Goal: Task Accomplishment & Management: Use online tool/utility

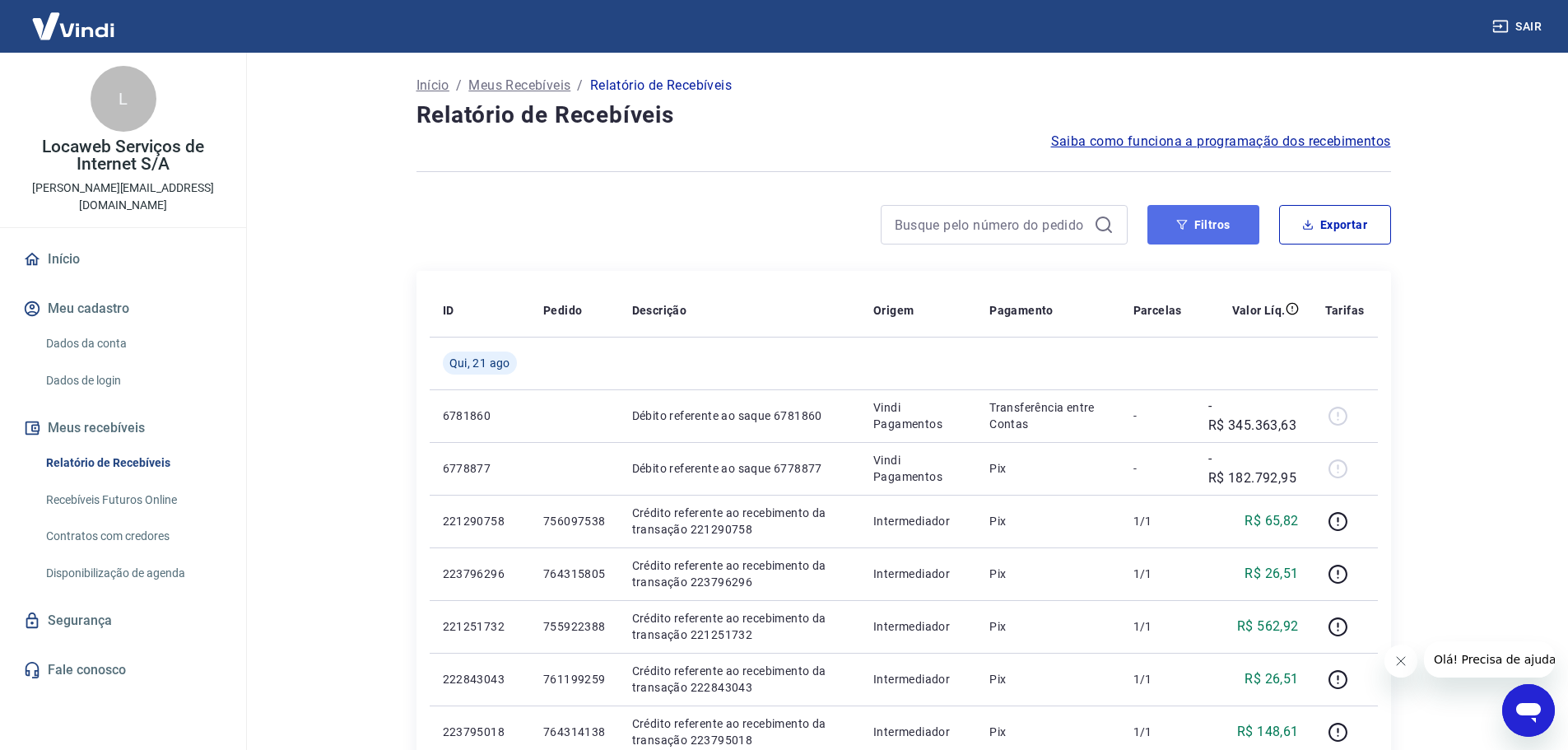
click at [1217, 221] on button "Filtros" at bounding box center [1203, 224] width 112 height 39
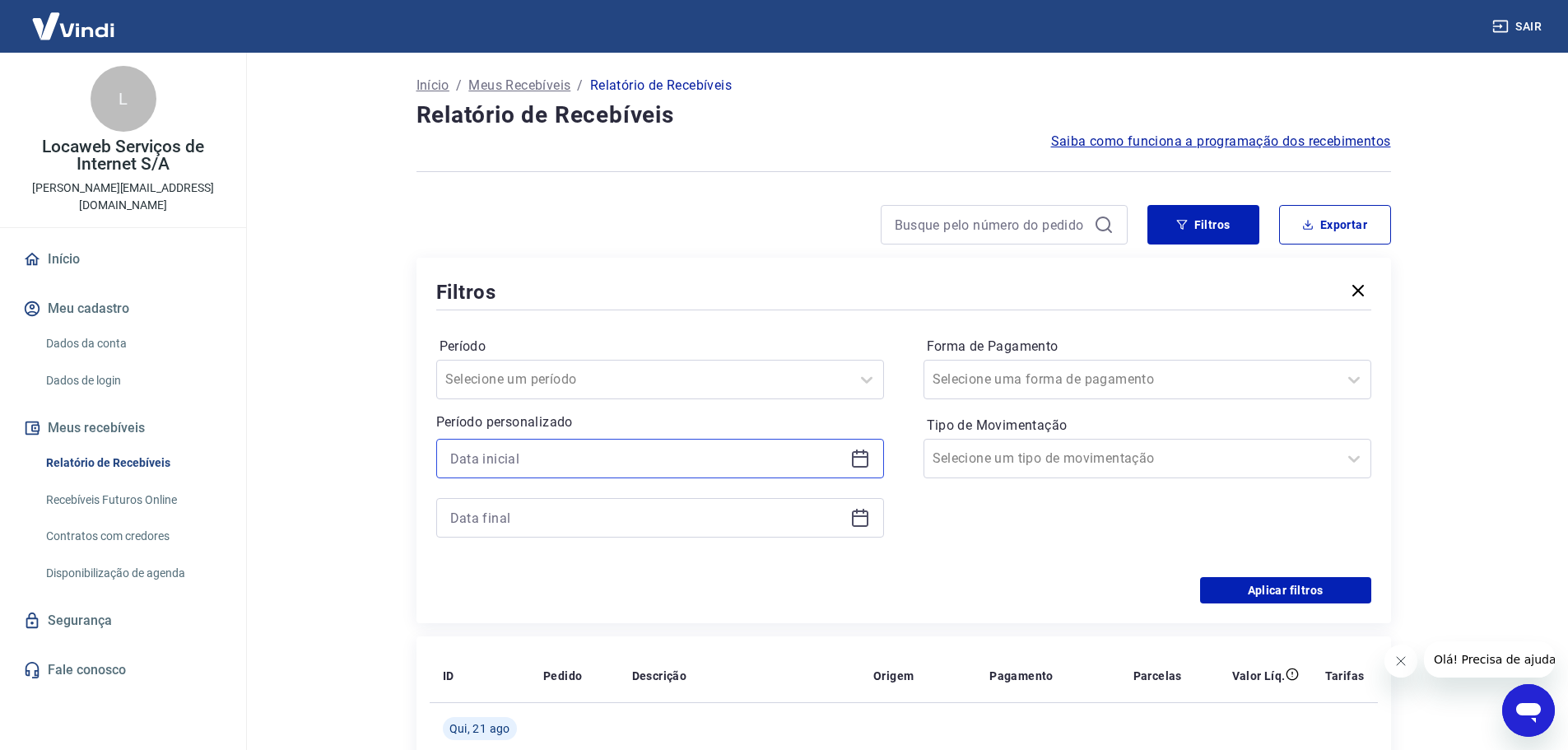
click at [585, 463] on input at bounding box center [647, 458] width 394 height 25
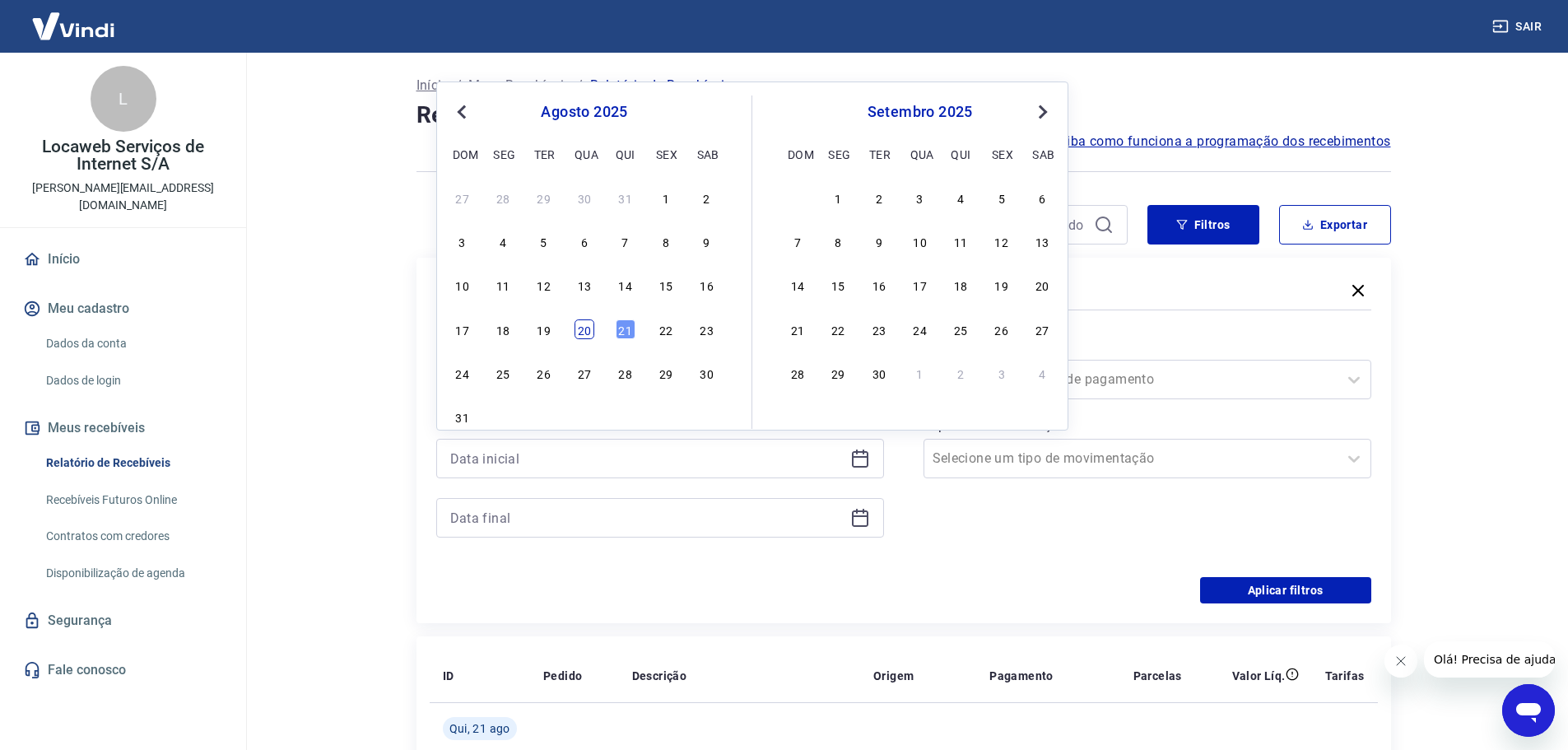
click at [585, 334] on div "20" at bounding box center [585, 329] width 20 height 20
type input "[DATE]"
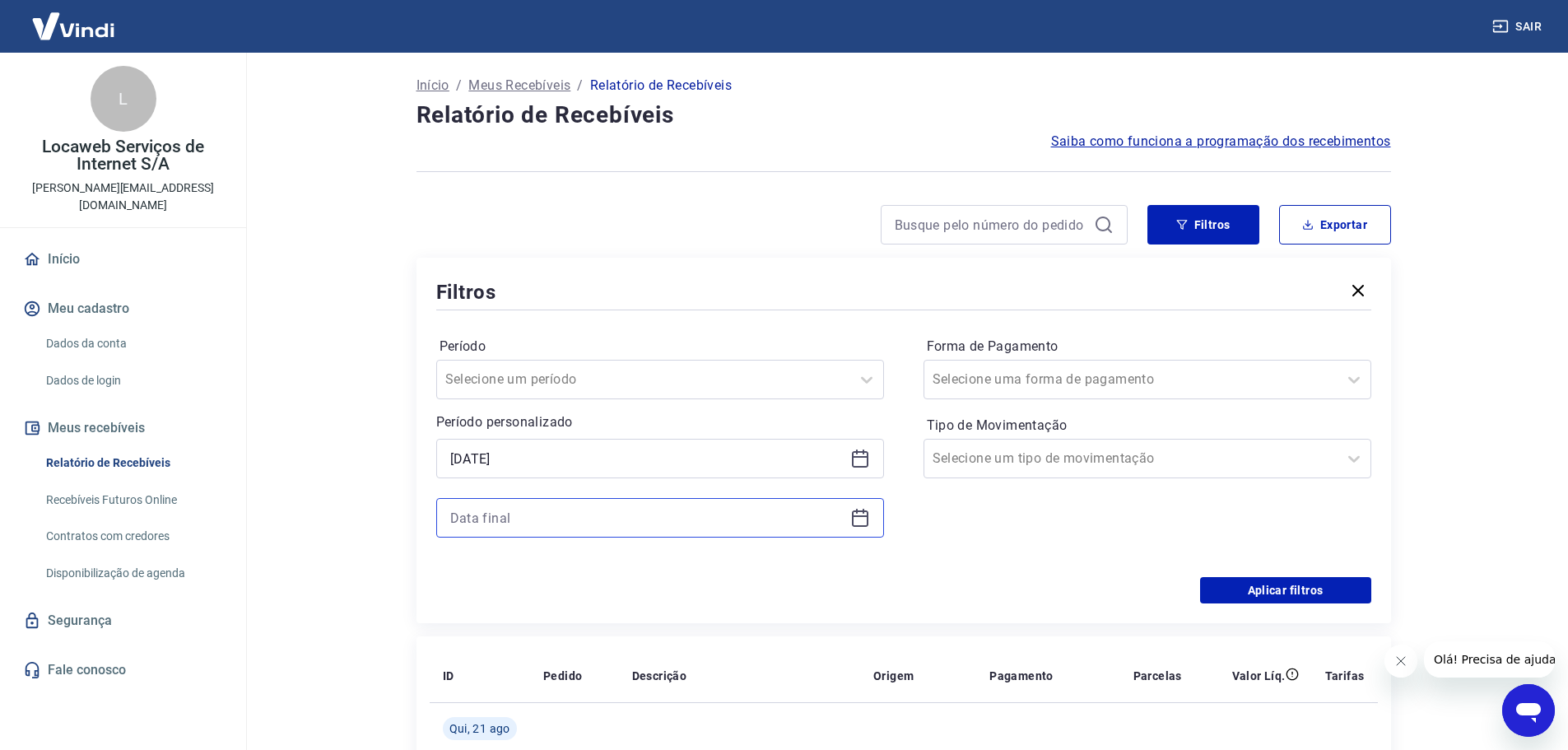
click at [533, 512] on input at bounding box center [647, 517] width 394 height 25
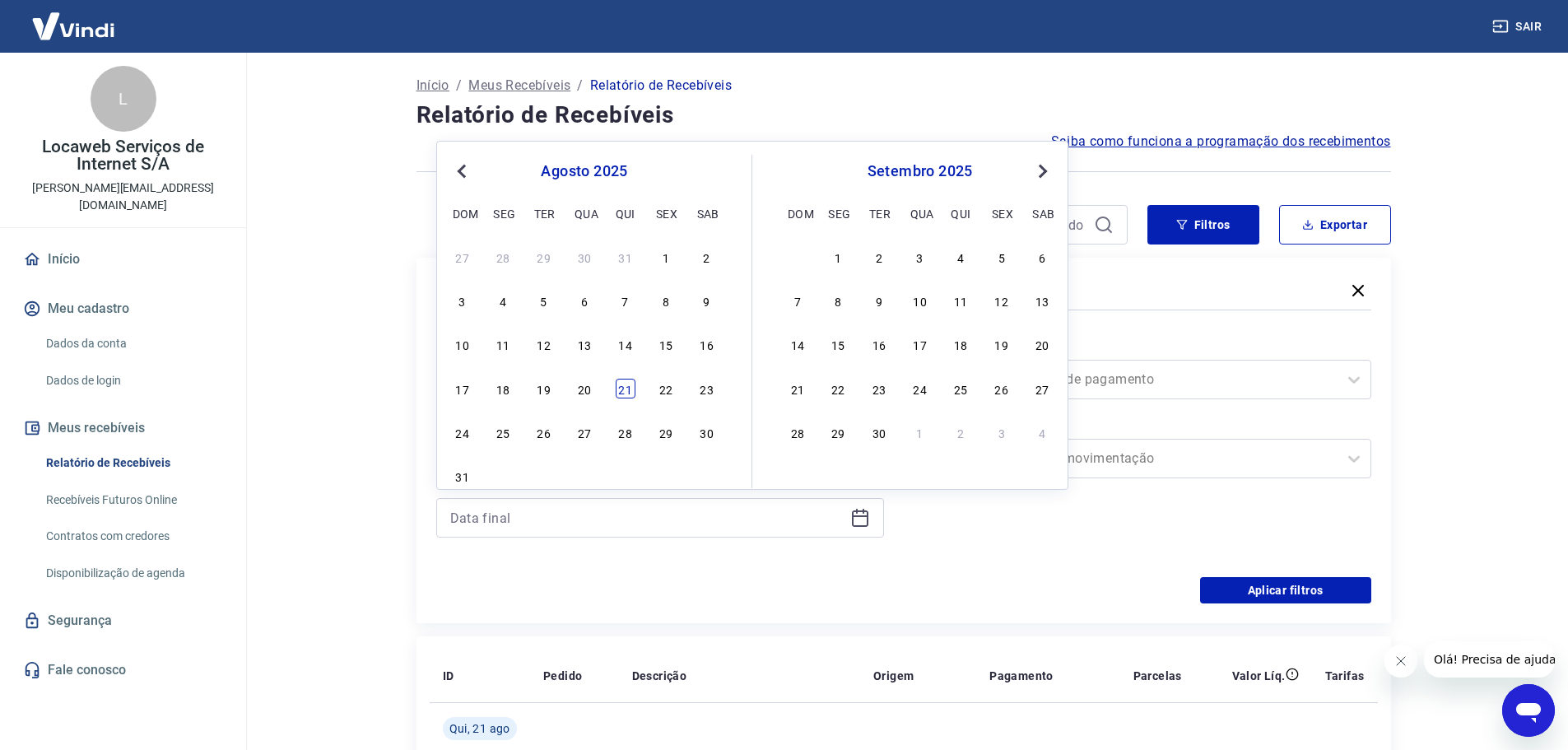
click at [629, 394] on div "21" at bounding box center [625, 389] width 20 height 20
type input "[DATE]"
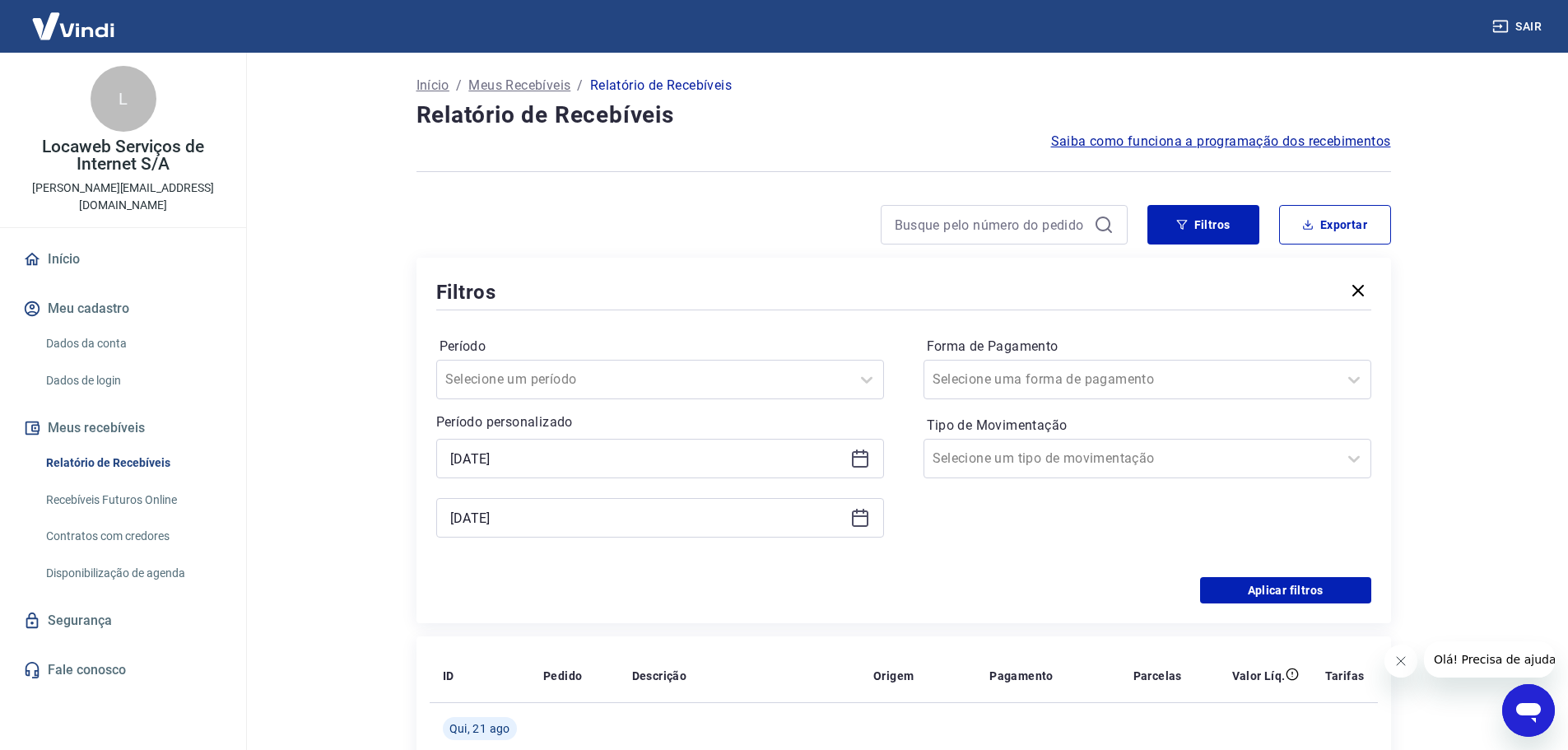
click at [971, 544] on div "Forma de Pagamento Selecione uma forma de pagamento Tipo de Movimentação Seleci…" at bounding box center [1147, 445] width 448 height 223
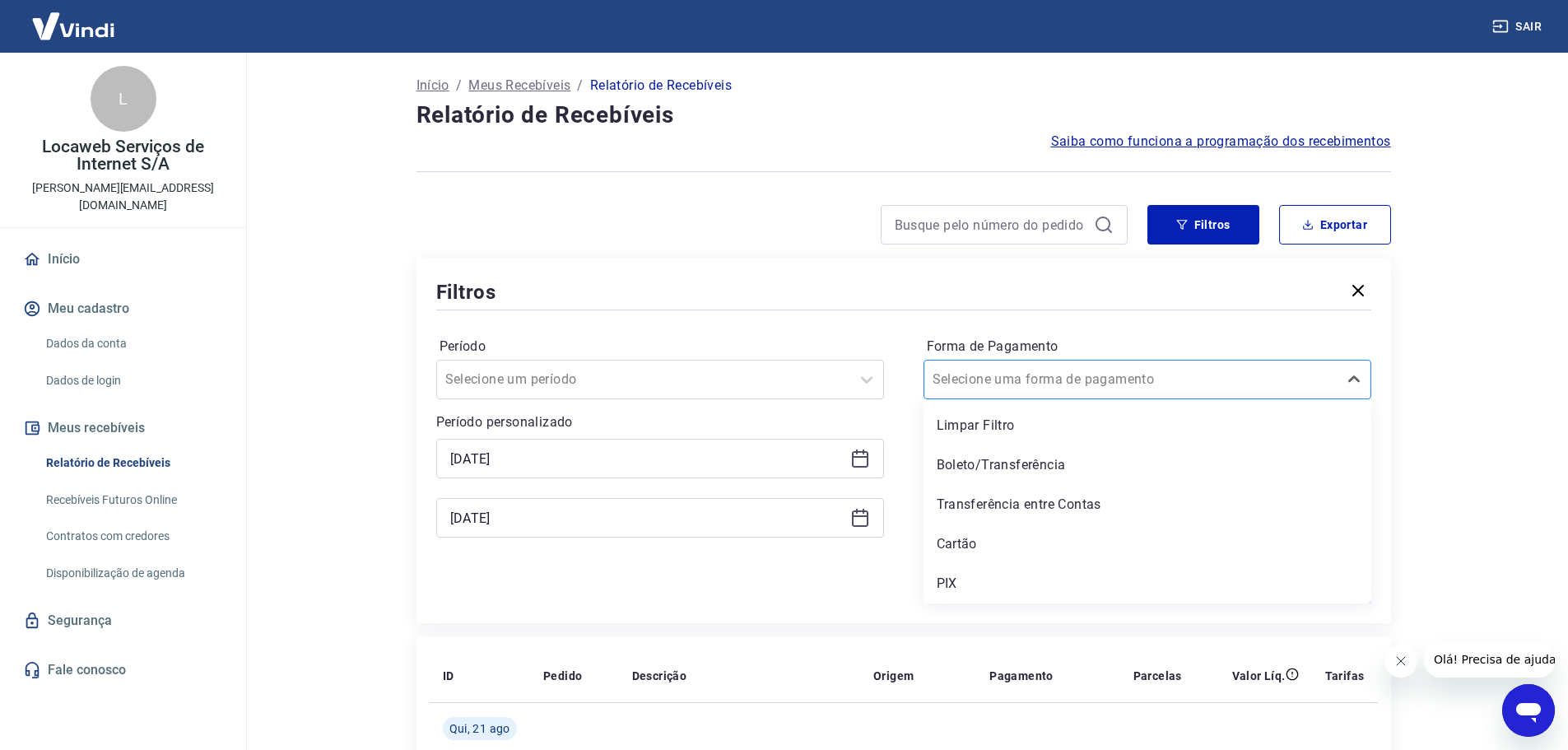
click at [1016, 364] on div "Selecione uma forma de pagamento" at bounding box center [1147, 379] width 448 height 39
click at [1012, 461] on div "Boleto/Transferência" at bounding box center [1147, 465] width 448 height 32
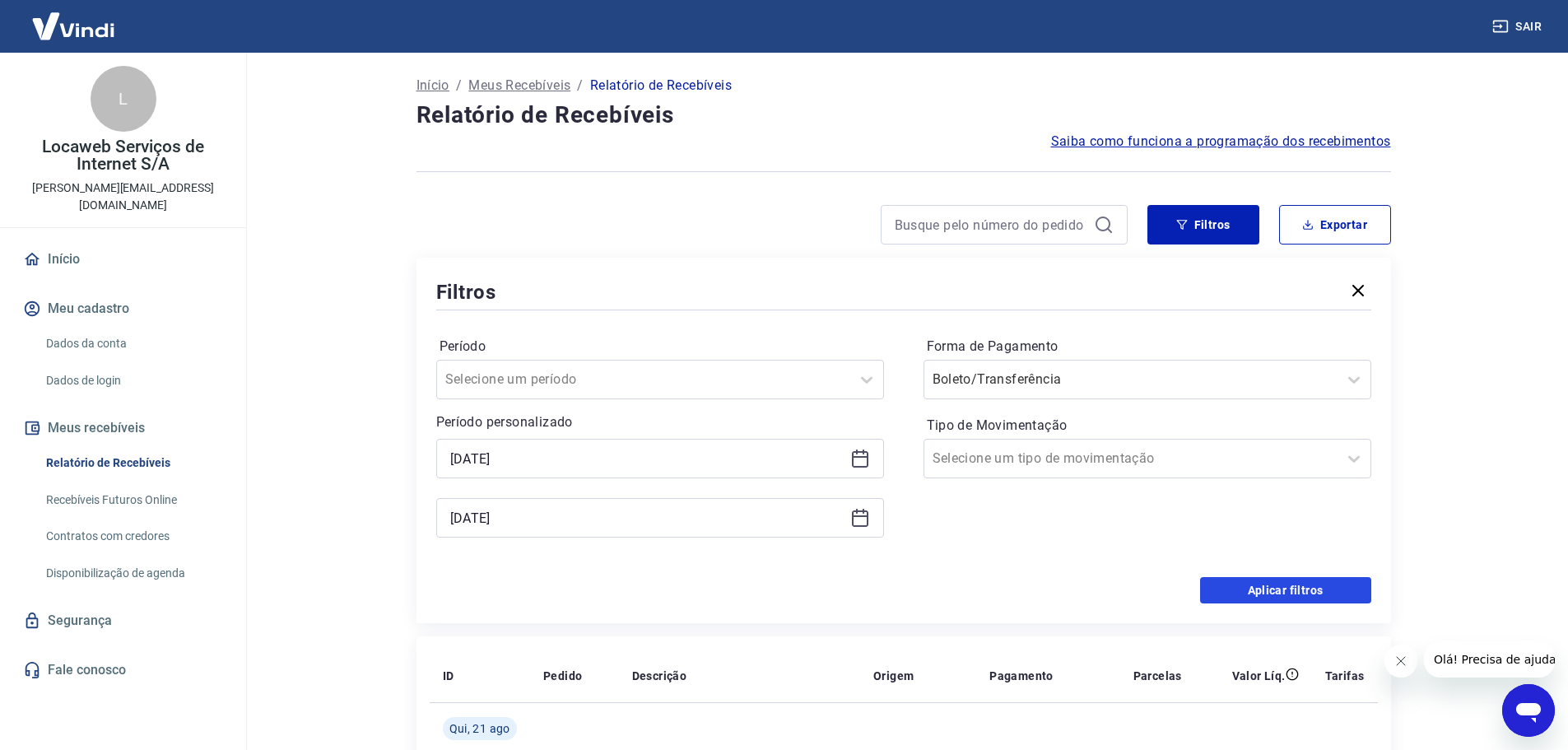
drag, startPoint x: 1284, startPoint y: 585, endPoint x: 1411, endPoint y: 341, distance: 275.1
click at [1285, 586] on button "Aplicar filtros" at bounding box center [1286, 590] width 171 height 27
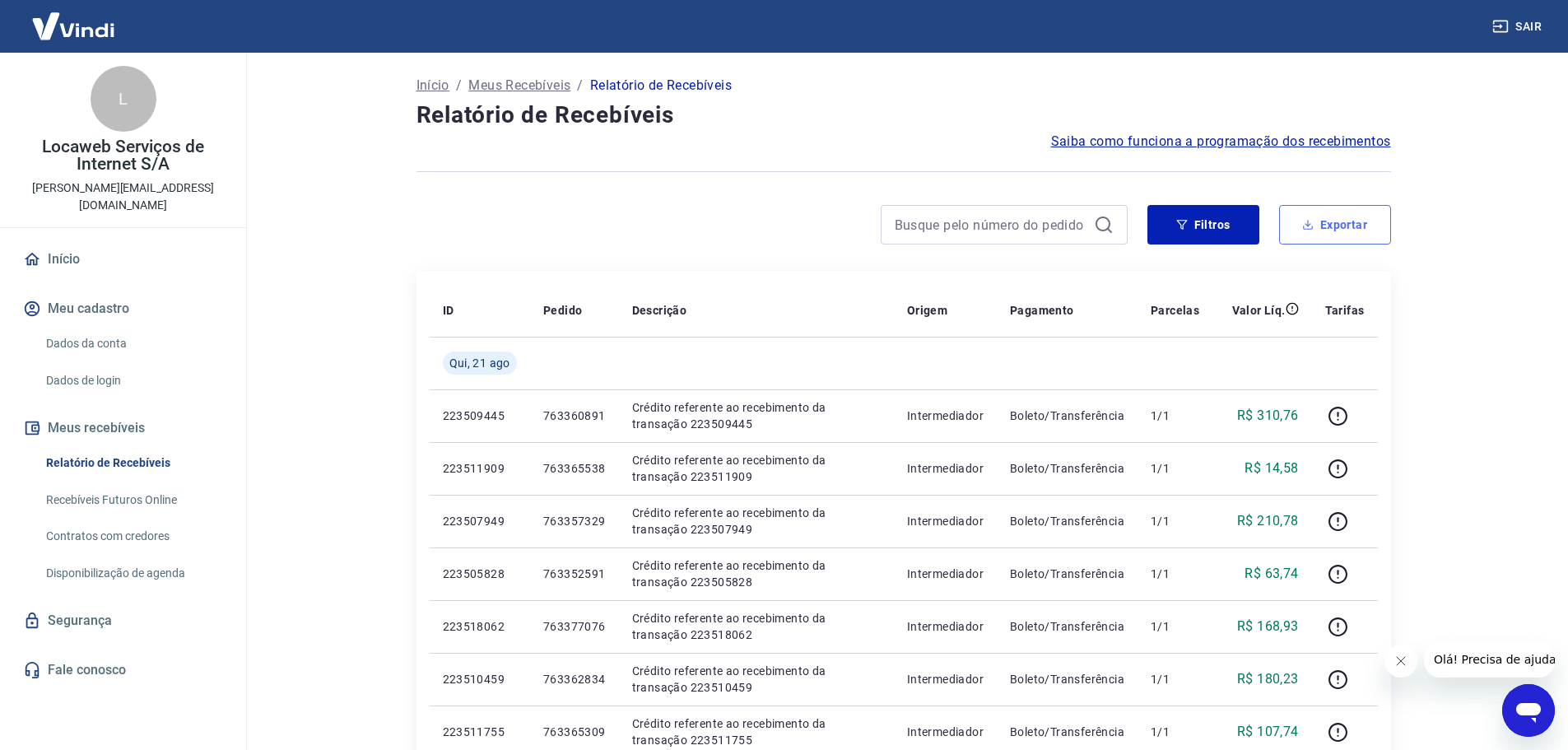
click at [1359, 217] on button "Exportar" at bounding box center [1335, 224] width 112 height 39
type input "[DATE]"
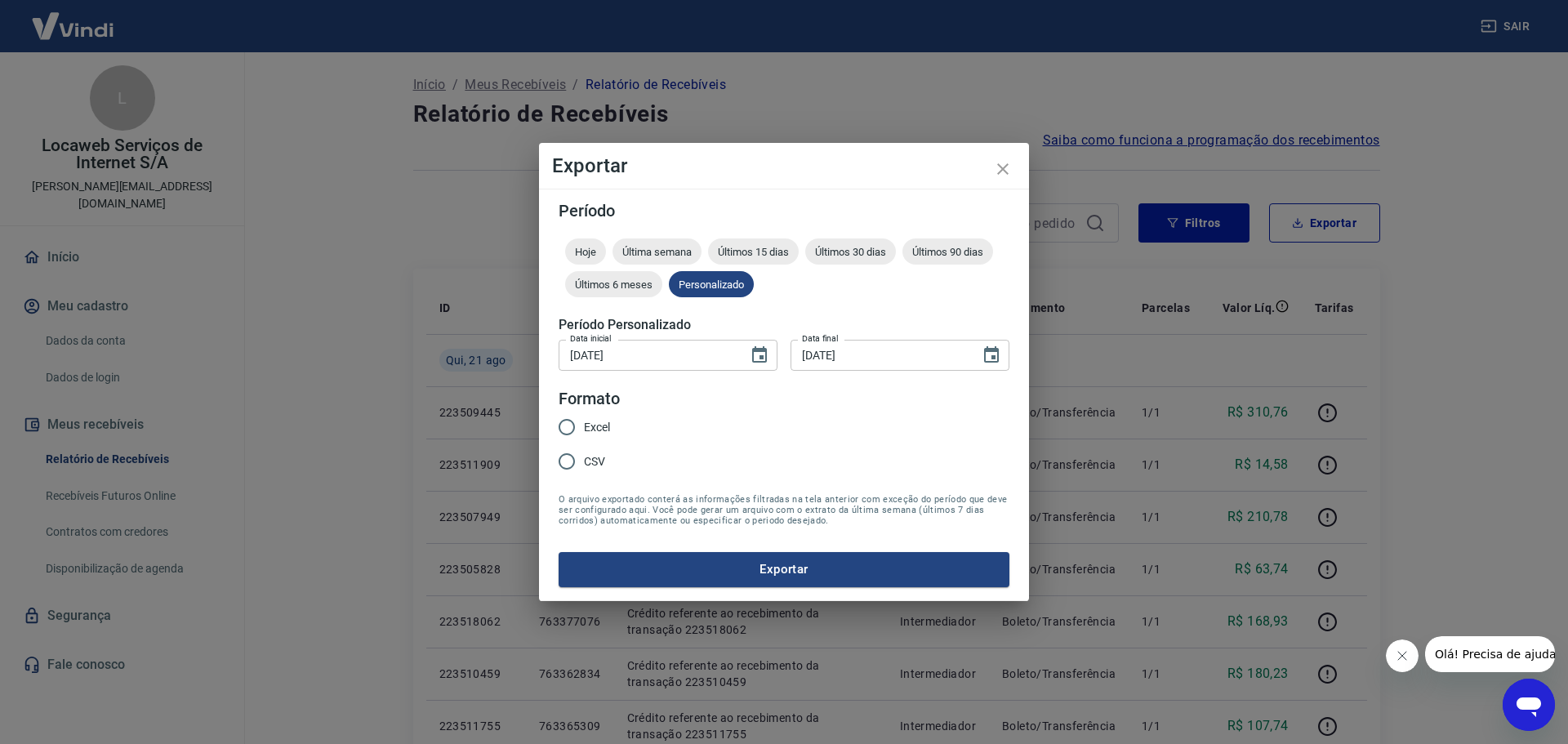
click at [567, 434] on input "Excel" at bounding box center [567, 427] width 34 height 34
radio input "true"
click at [717, 560] on button "Exportar" at bounding box center [784, 568] width 451 height 34
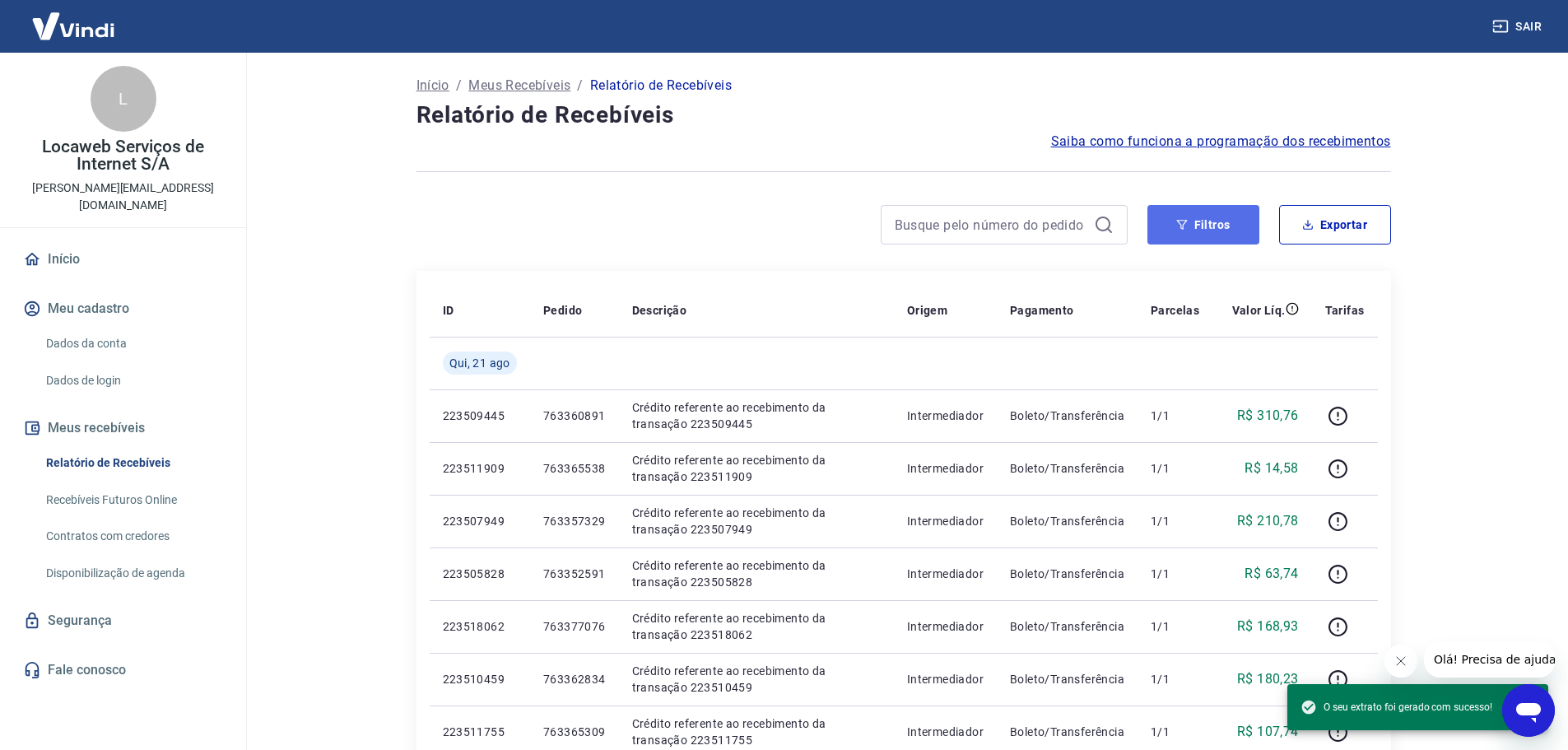
click at [1208, 220] on button "Filtros" at bounding box center [1203, 224] width 112 height 39
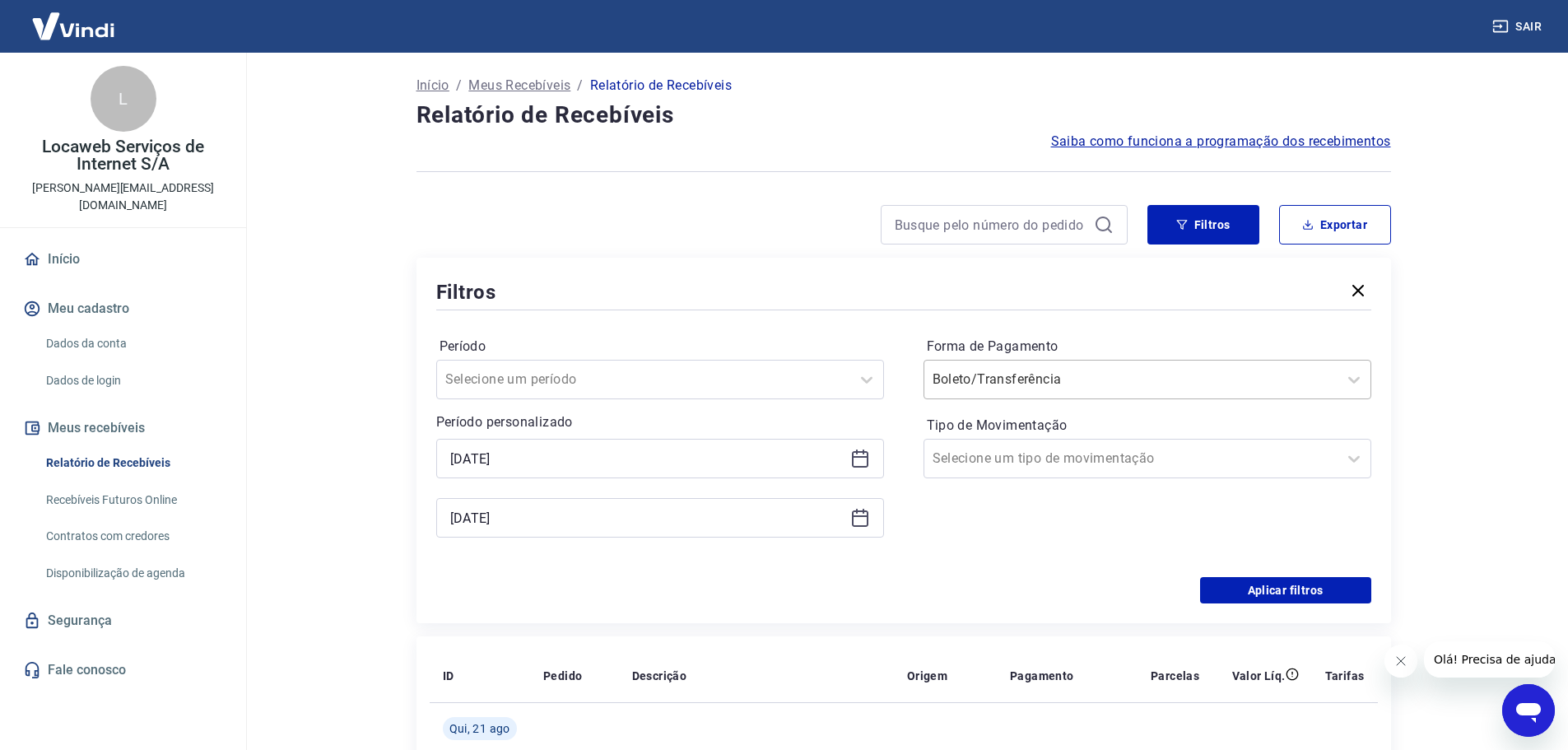
click at [1070, 374] on input "Forma de Pagamento" at bounding box center [1015, 379] width 166 height 20
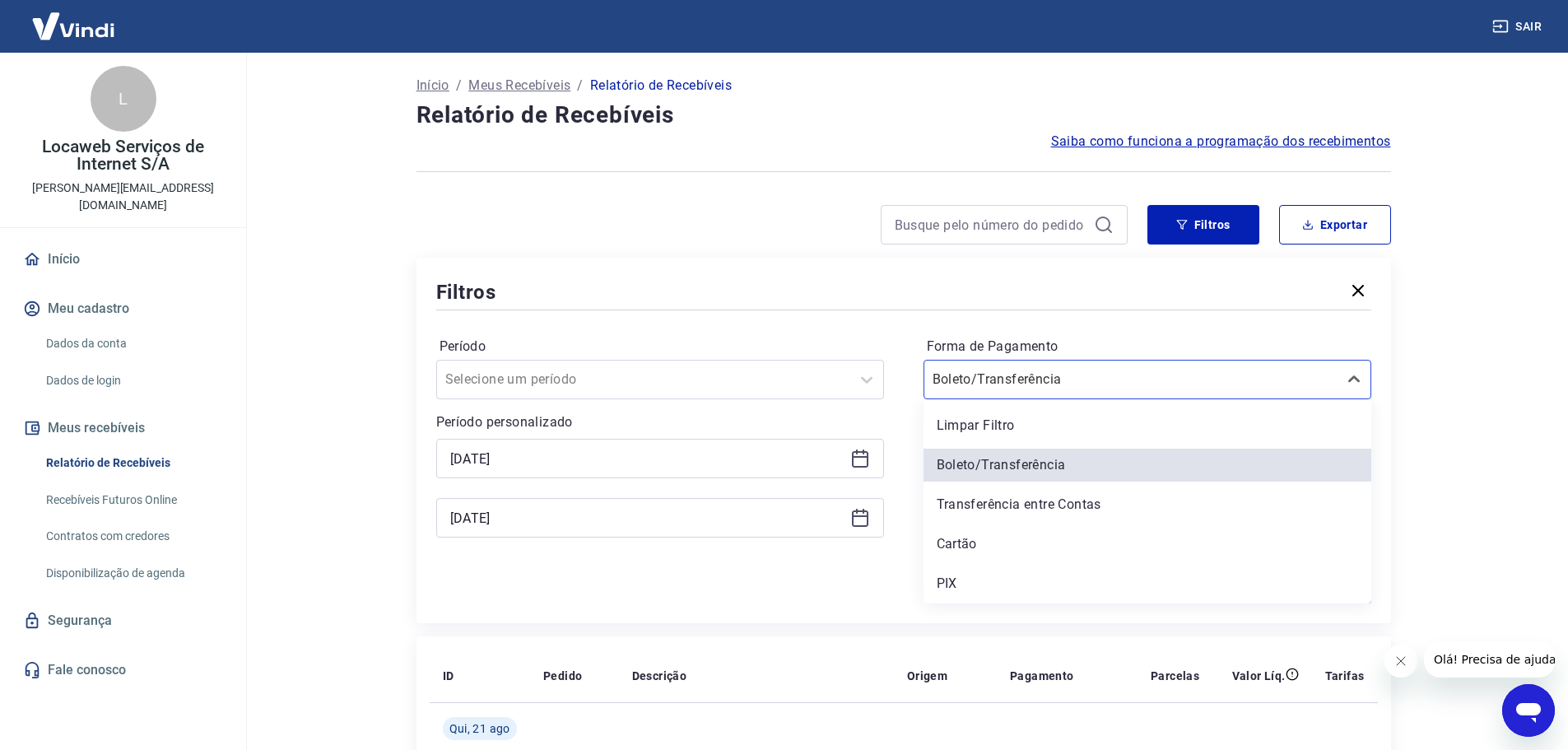
click at [951, 582] on div "PIX" at bounding box center [1147, 583] width 448 height 32
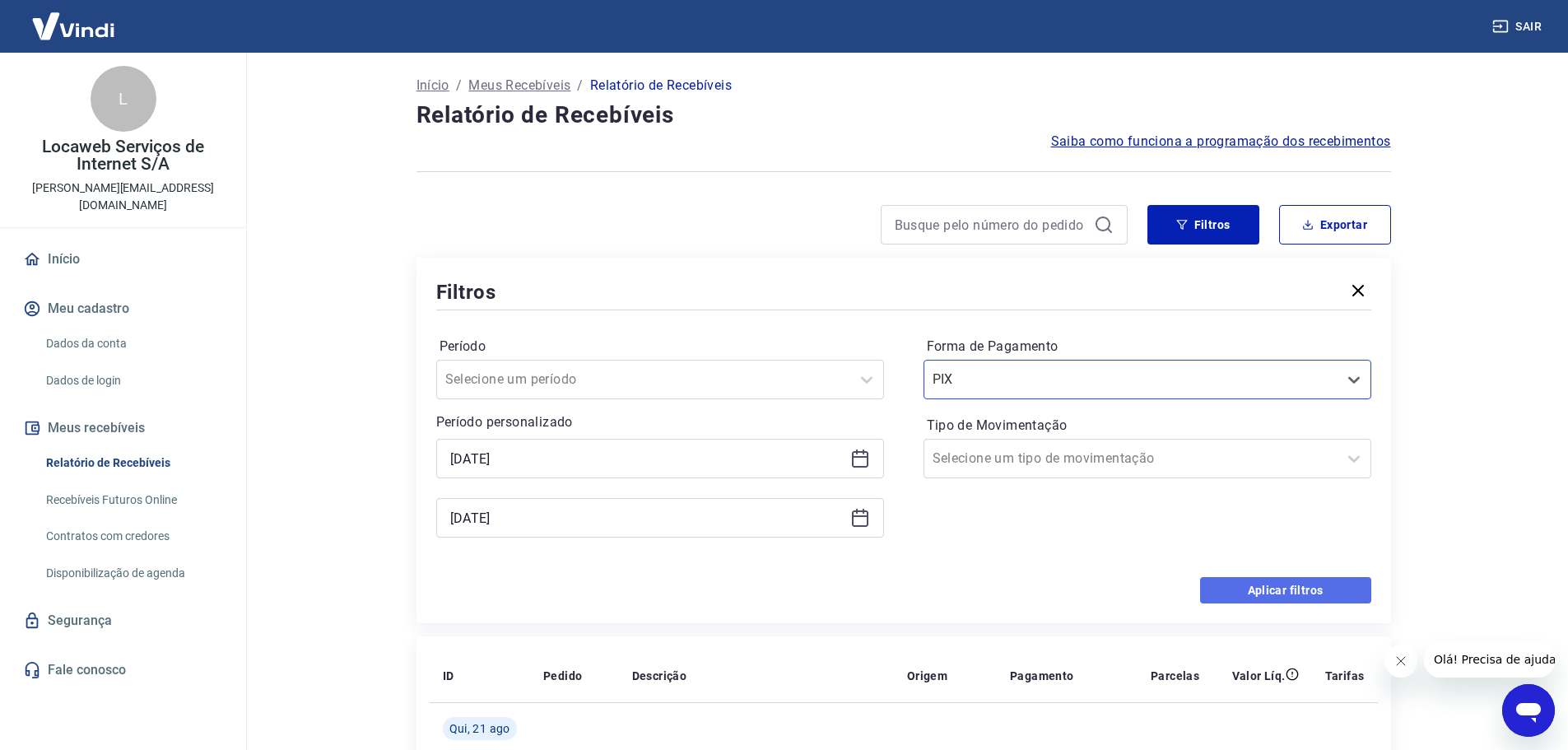
click at [1275, 592] on button "Aplicar filtros" at bounding box center [1286, 590] width 171 height 27
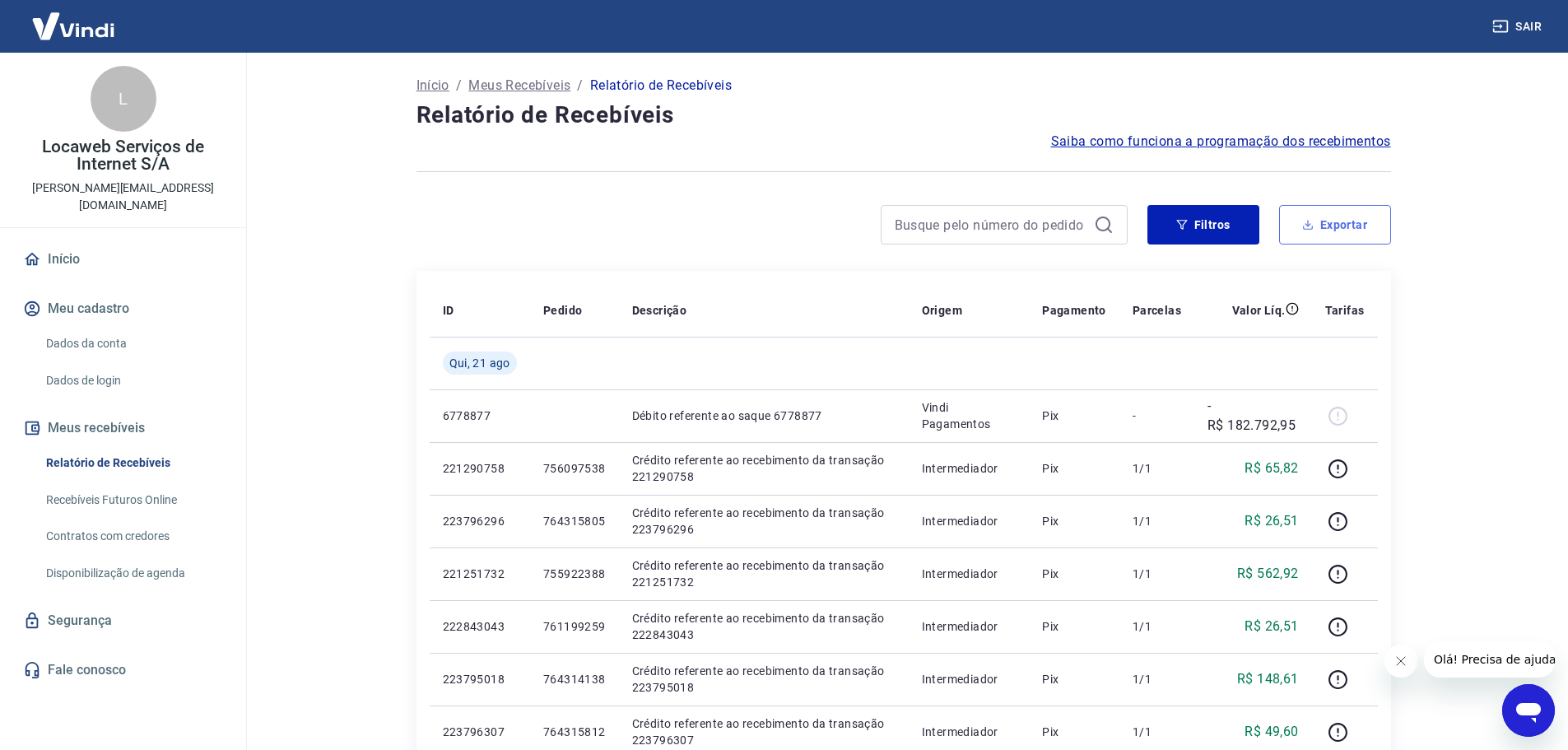
click at [1333, 211] on button "Exportar" at bounding box center [1335, 224] width 112 height 39
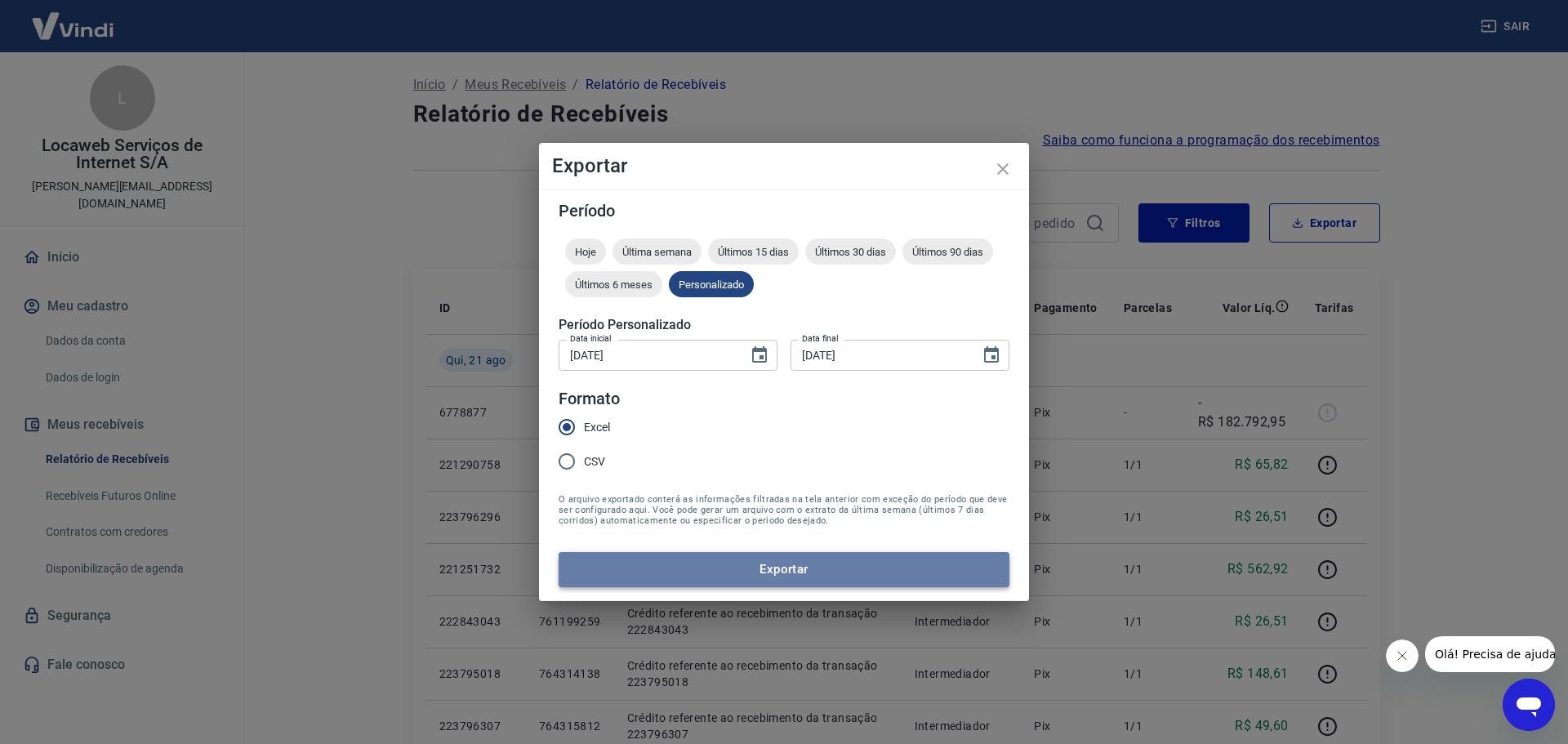
click at [789, 563] on button "Exportar" at bounding box center [784, 568] width 451 height 34
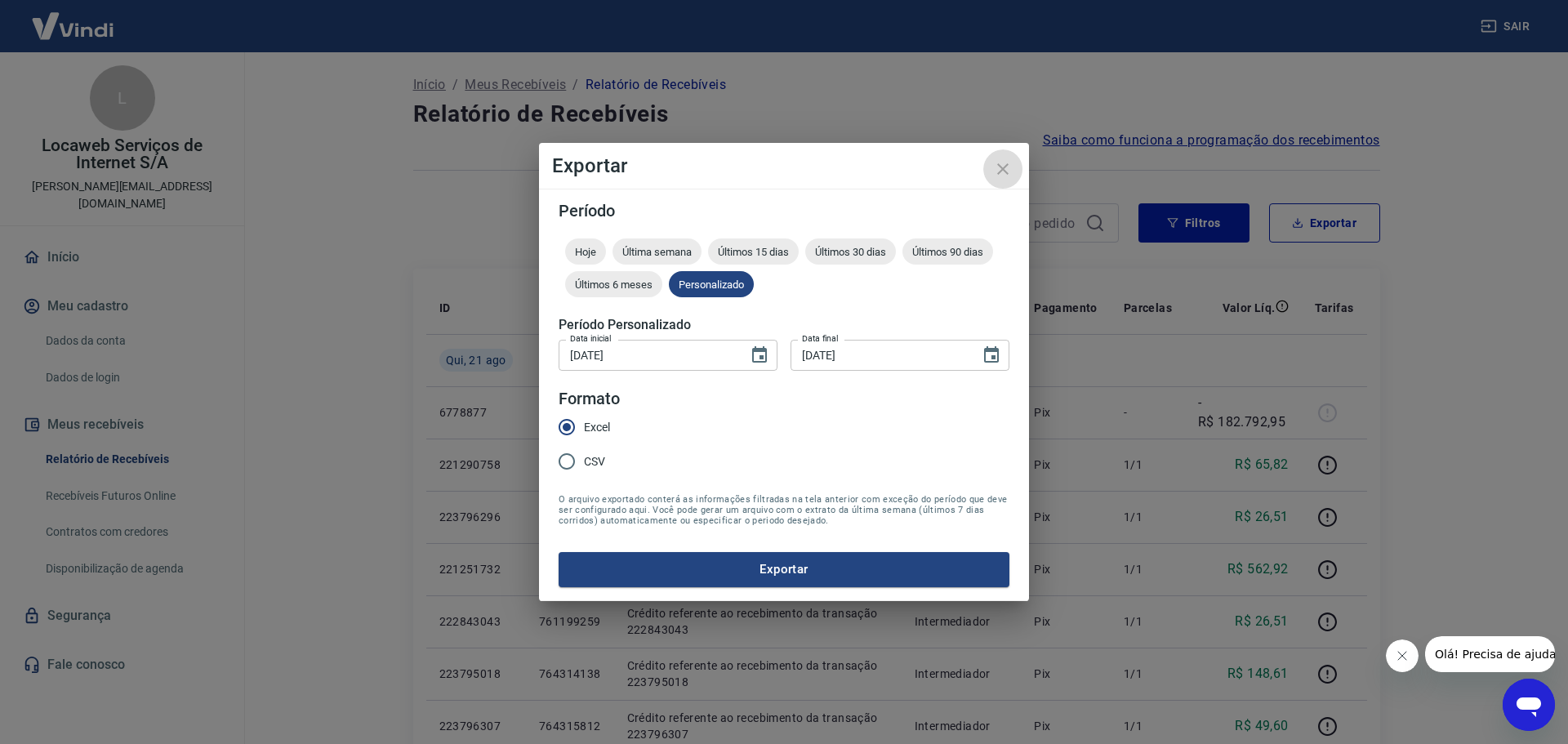
click at [1012, 169] on icon "close" at bounding box center [1003, 169] width 20 height 20
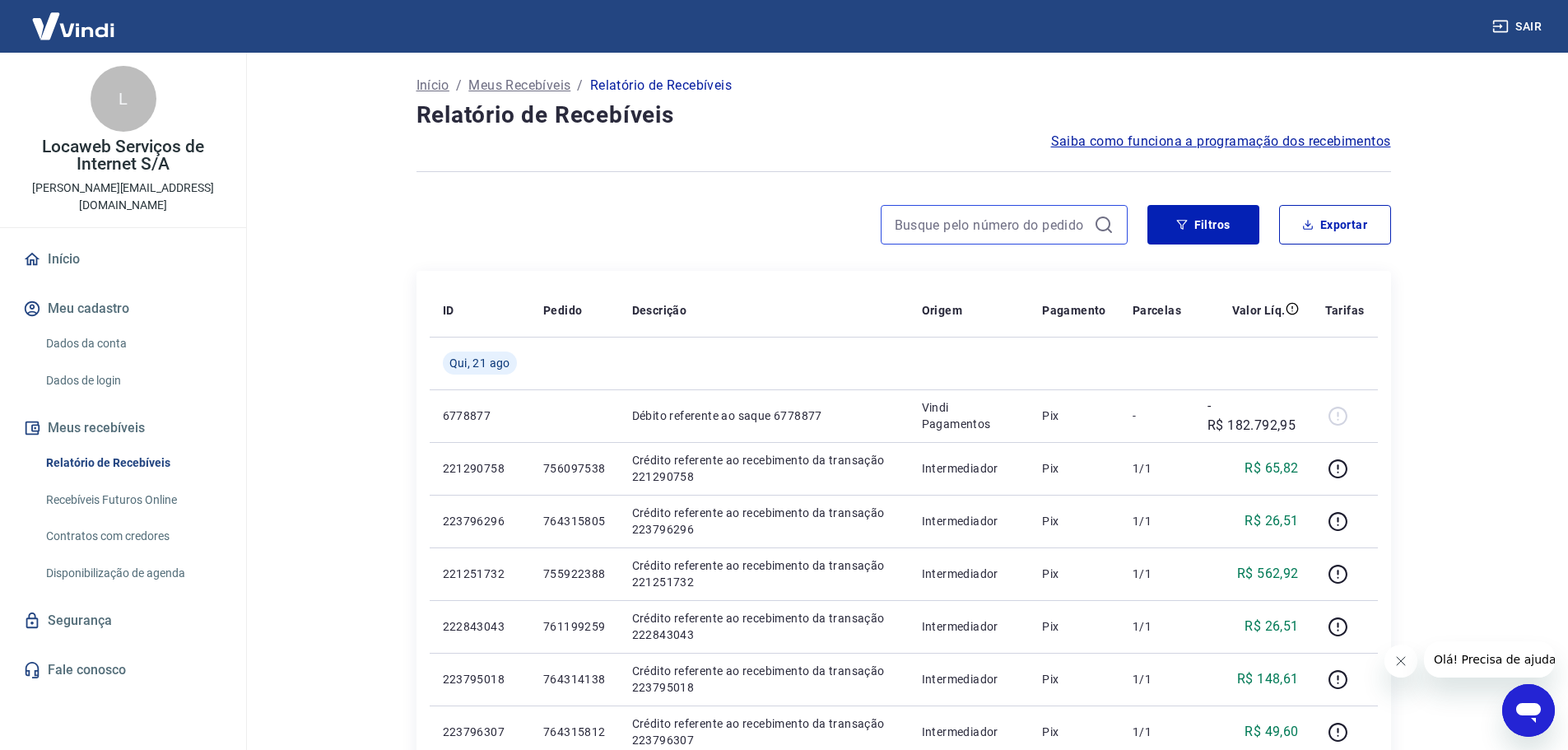
click at [1017, 233] on input at bounding box center [991, 224] width 193 height 25
paste input "764442541"
type input "764442541"
